Goal: Information Seeking & Learning: Learn about a topic

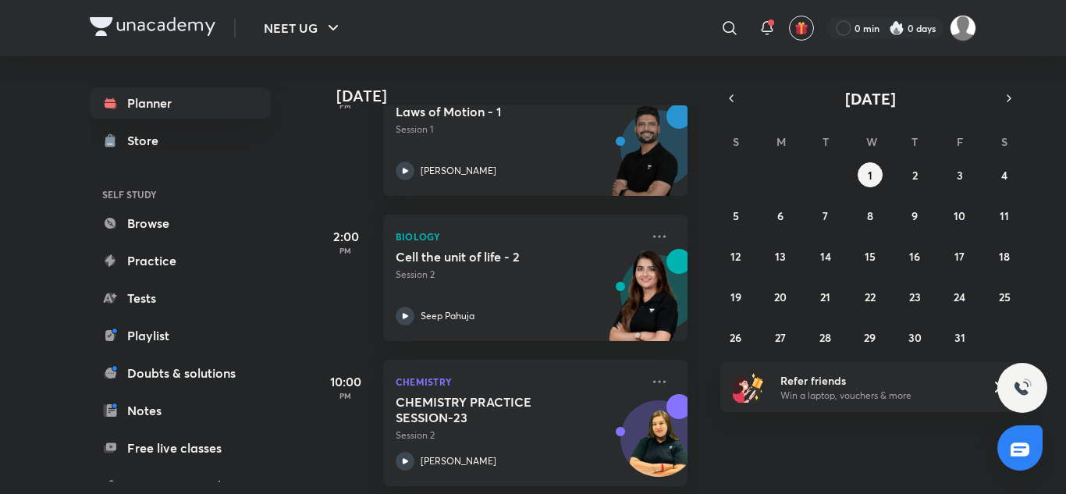
scroll to position [709, 0]
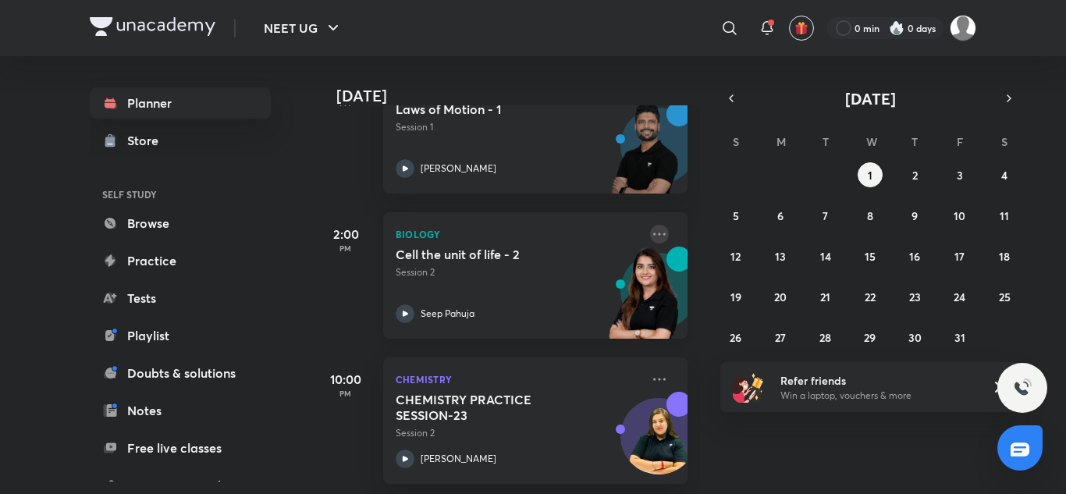
click at [650, 238] on icon at bounding box center [659, 234] width 19 height 19
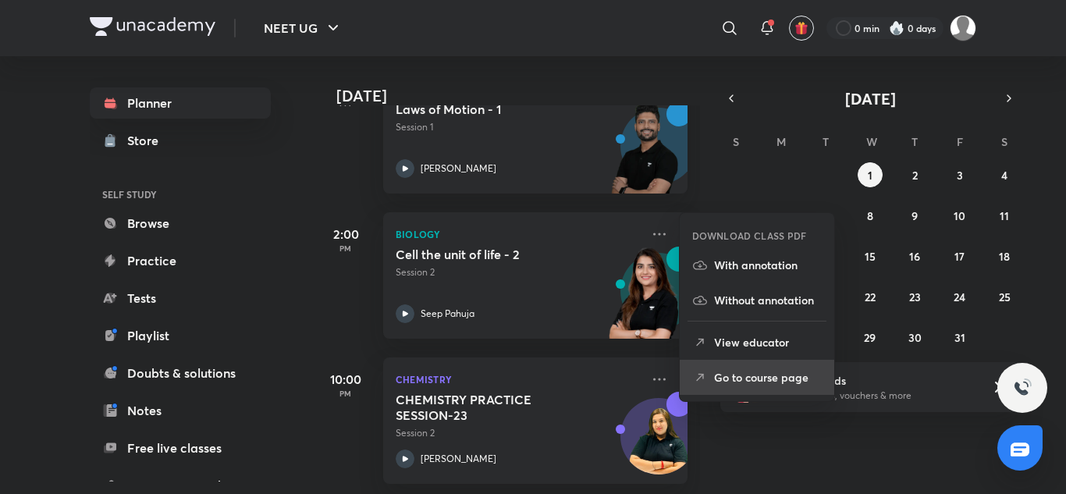
click at [718, 367] on li "Go to course page" at bounding box center [757, 377] width 155 height 35
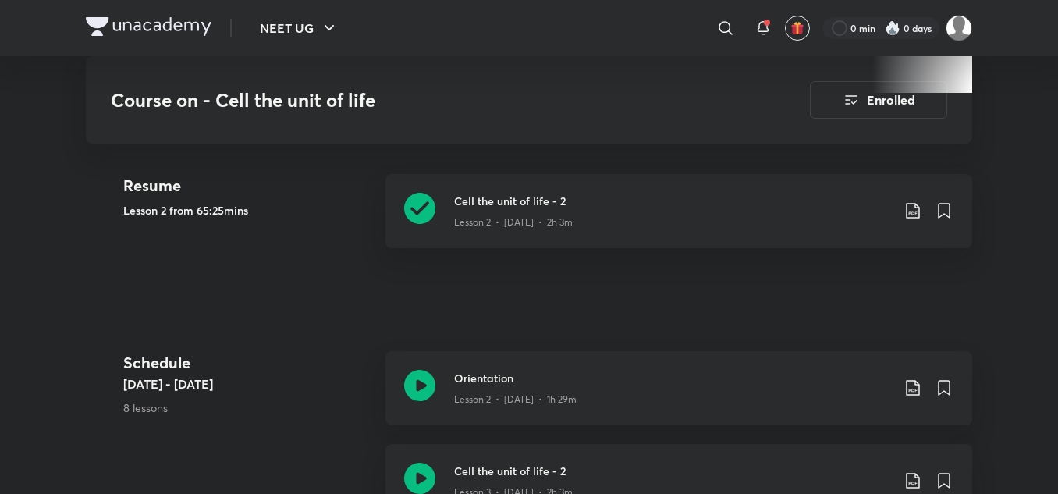
scroll to position [564, 0]
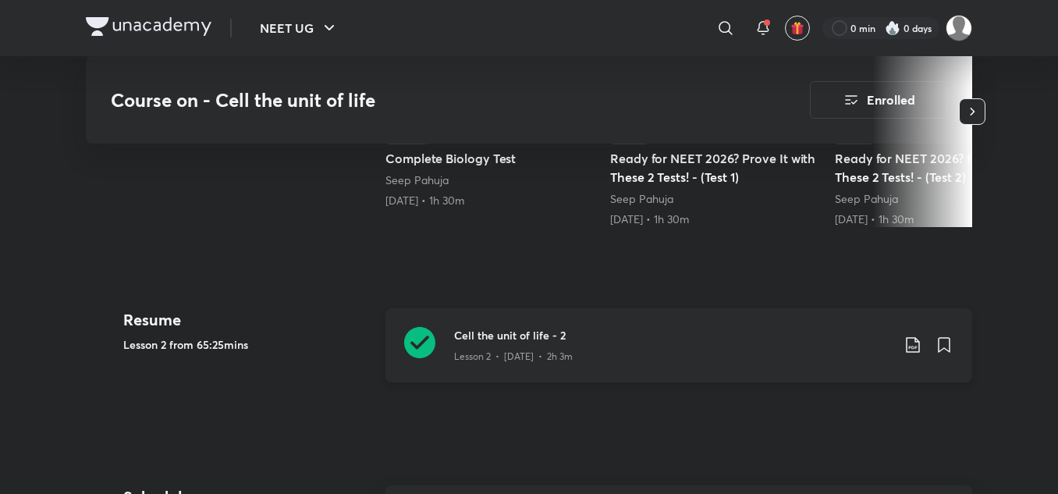
click at [481, 336] on h3 "Cell the unit of life - 2" at bounding box center [672, 335] width 437 height 16
